Goal: Task Accomplishment & Management: Use online tool/utility

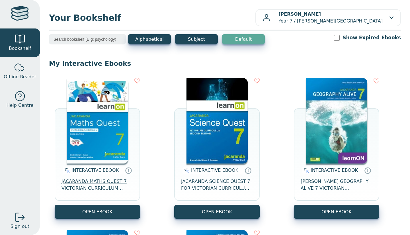
click at [115, 188] on span "JACARANDA MATHS QUEST 7 VICTORIAN CURRICULUM LEARNON EBOOK 3E" at bounding box center [98, 185] width 72 height 14
